Goal: Find specific page/section: Find specific page/section

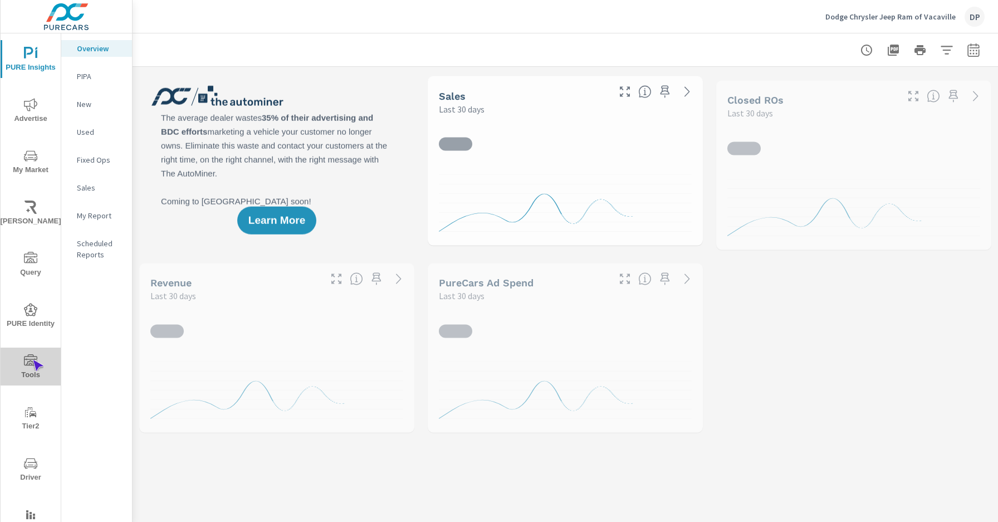
click at [32, 360] on icon "nav menu" at bounding box center [30, 359] width 13 height 11
